Goal: Find specific page/section: Find specific page/section

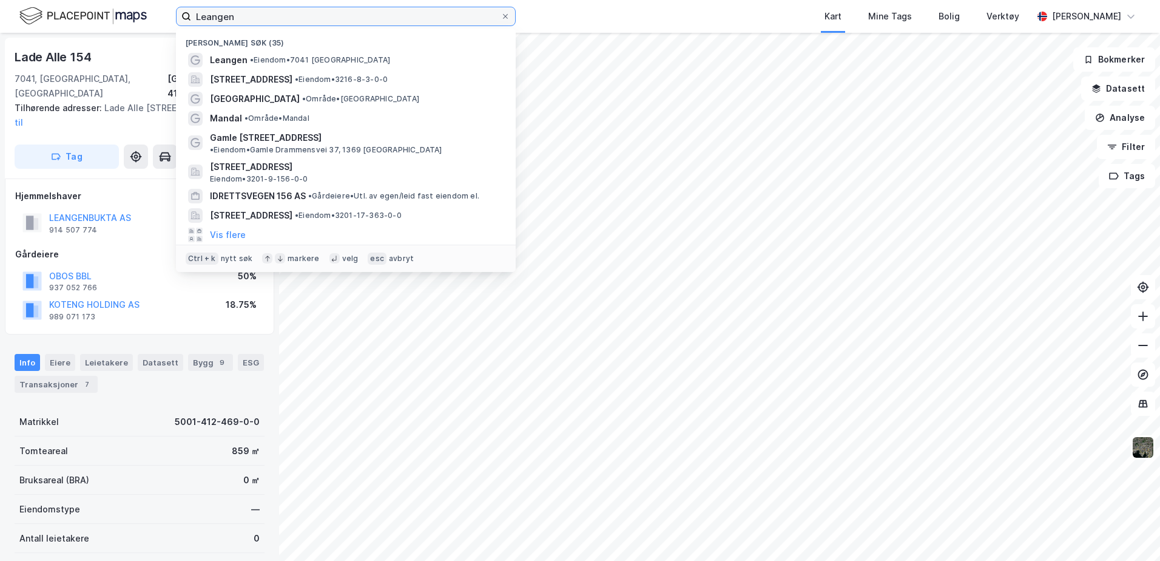
drag, startPoint x: 238, startPoint y: 20, endPoint x: 145, endPoint y: 8, distance: 93.5
click at [145, 9] on div "Leangen Nylige søk (35) Leangen • Eiendom • [STREET_ADDRESS] • Eiendom • 3216-8…" at bounding box center [580, 16] width 1160 height 33
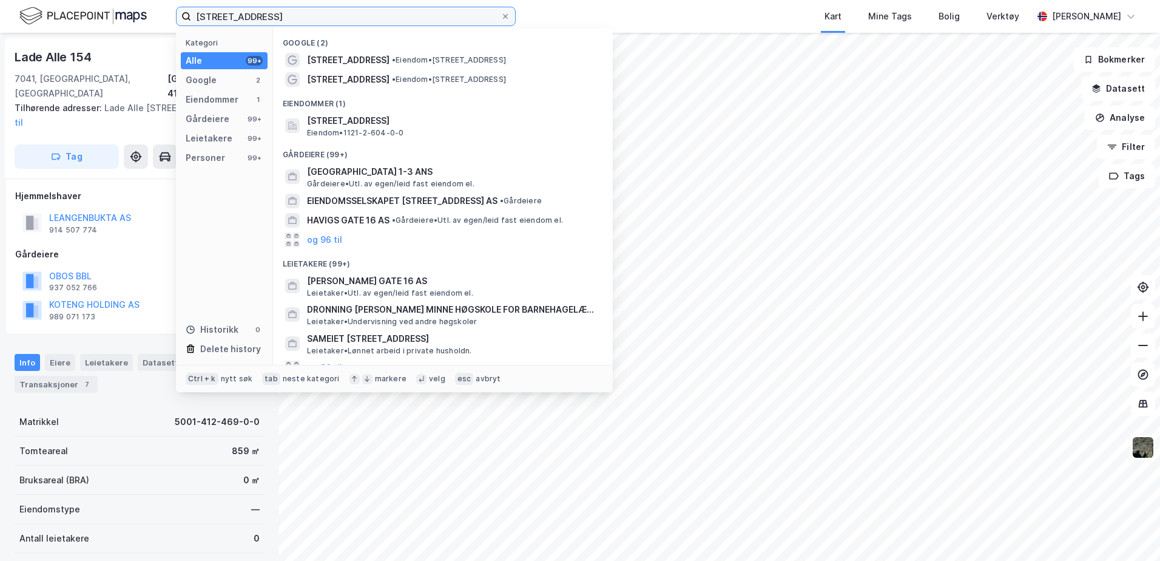
type input "[STREET_ADDRESS]"
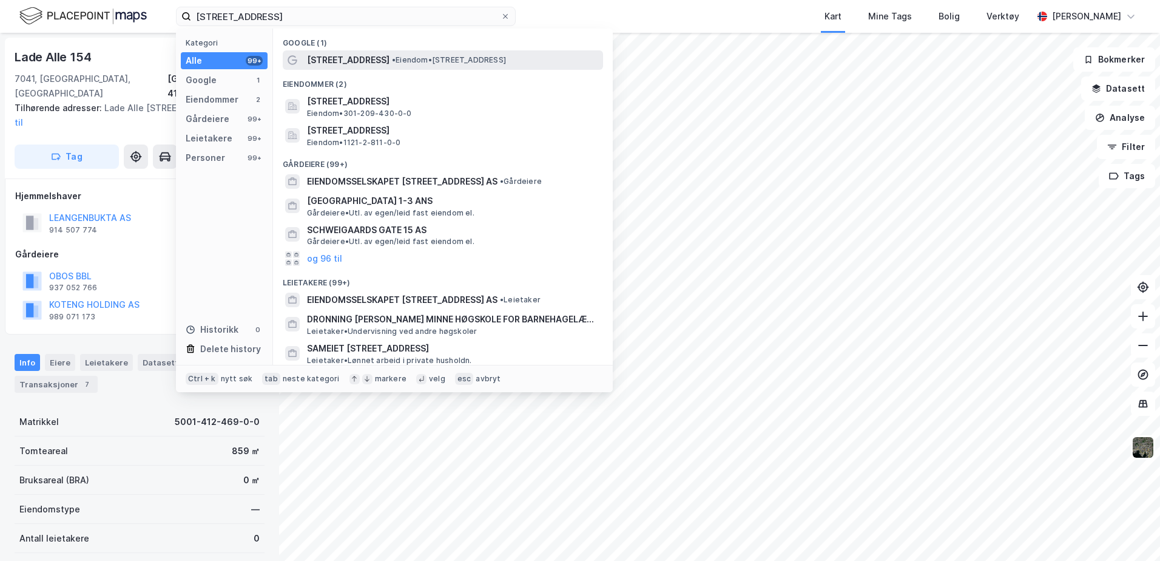
click at [448, 60] on span "• Eiendom • [STREET_ADDRESS]" at bounding box center [449, 60] width 114 height 10
